Goal: Task Accomplishment & Management: Manage account settings

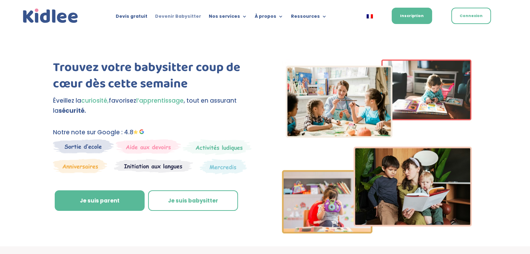
click at [177, 16] on link "Devenir Babysitter" at bounding box center [178, 18] width 46 height 8
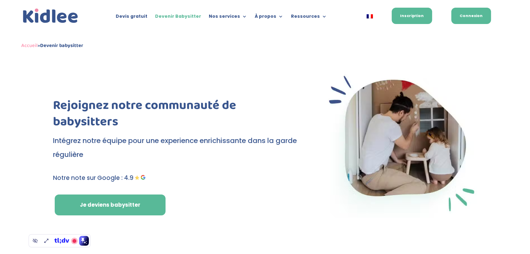
click at [472, 17] on link "Connexion" at bounding box center [471, 16] width 40 height 16
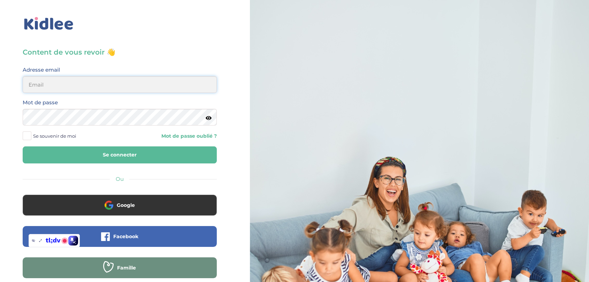
type input "[EMAIL_ADDRESS][DOMAIN_NAME]"
click at [160, 157] on button "Se connecter" at bounding box center [120, 155] width 194 height 17
